Goal: Information Seeking & Learning: Learn about a topic

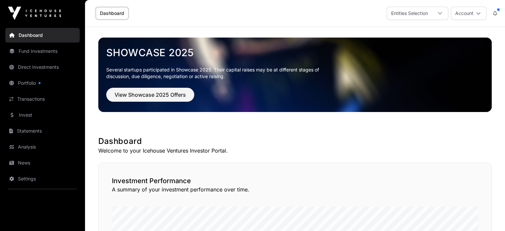
click at [29, 55] on link "Fund Investments" at bounding box center [42, 51] width 74 height 15
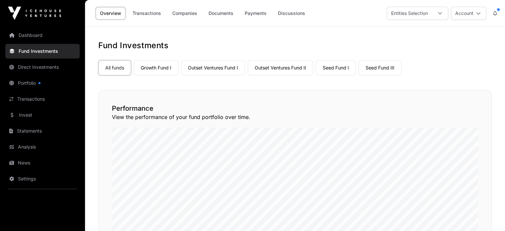
click at [194, 13] on link "Companies" at bounding box center [185, 13] width 34 height 13
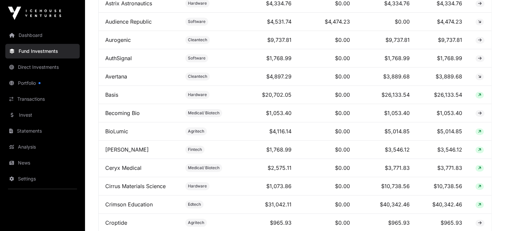
scroll to position [564, 0]
click at [109, 97] on link "Basis" at bounding box center [111, 94] width 13 height 7
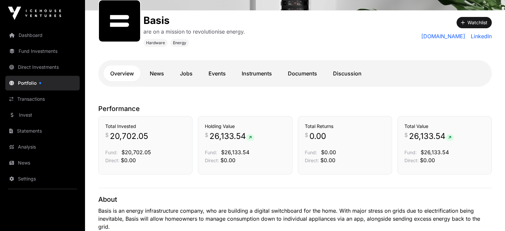
scroll to position [100, 0]
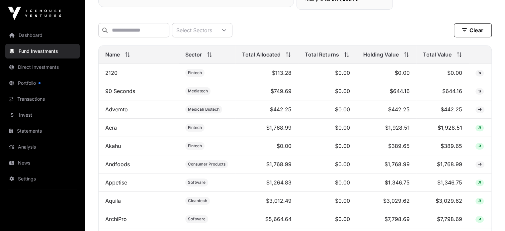
scroll to position [299, 0]
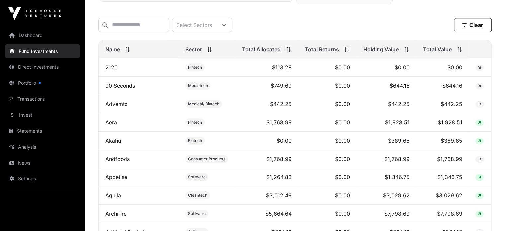
click at [291, 53] on div "Total Allocated" at bounding box center [266, 49] width 49 height 8
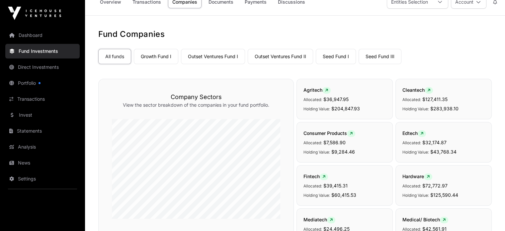
scroll to position [0, 0]
